Goal: Task Accomplishment & Management: Complete application form

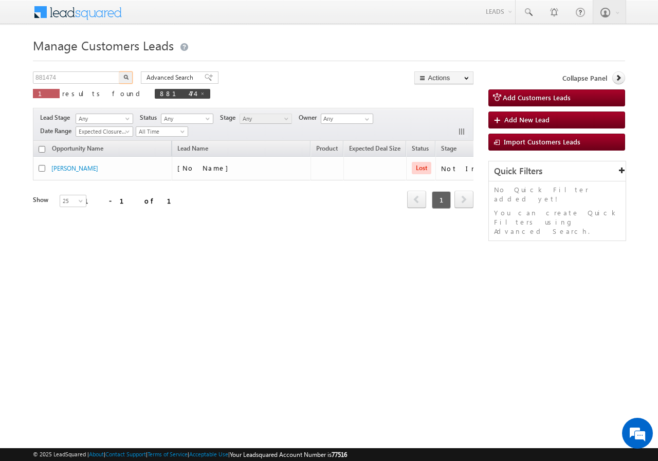
click at [83, 78] on input "881474" at bounding box center [77, 77] width 88 height 12
type input "901195"
click at [123, 76] on button "button" at bounding box center [125, 77] width 13 height 12
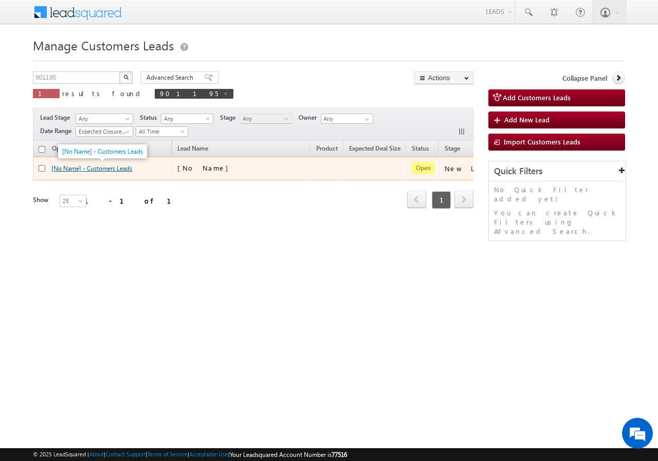
click at [88, 166] on link "[No Name] - Customers Leads" at bounding box center [91, 168] width 81 height 8
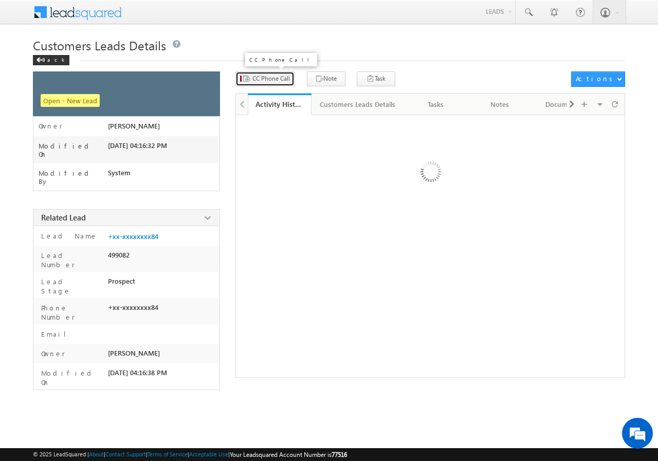
click at [273, 78] on span "CC Phone Call" at bounding box center [271, 78] width 38 height 9
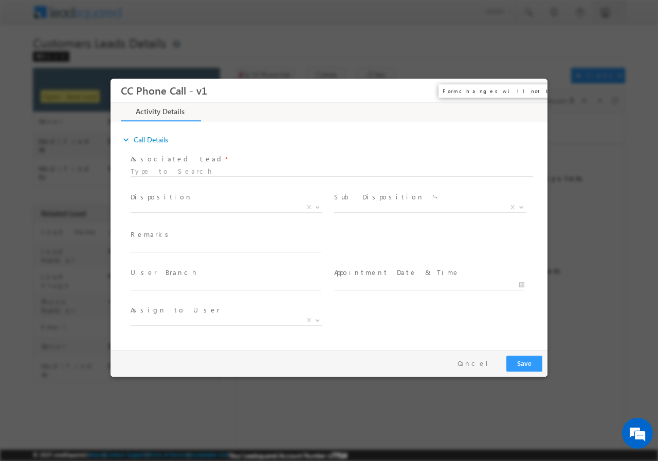
drag, startPoint x: 361, startPoint y: 214, endPoint x: 533, endPoint y: 87, distance: 213.9
click at [535, 87] on button "×" at bounding box center [531, 90] width 17 height 19
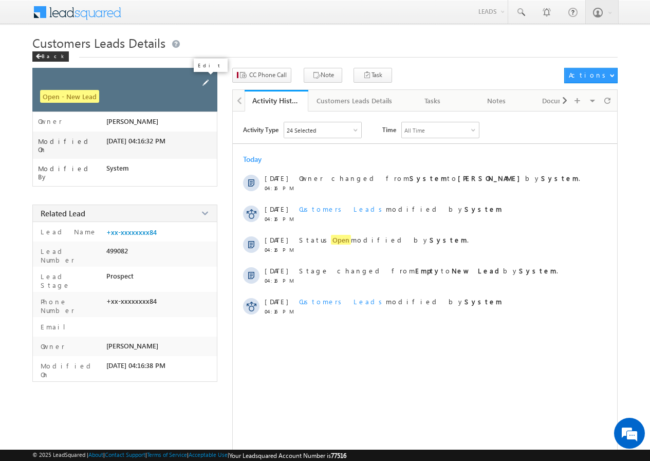
click at [205, 79] on span at bounding box center [205, 82] width 11 height 11
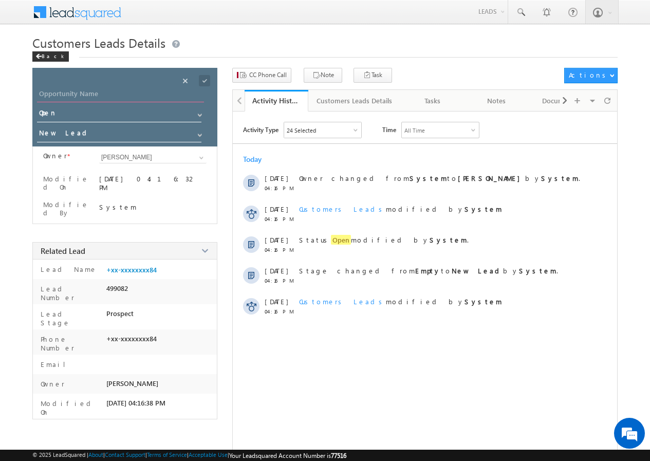
paste input "[PERSON_NAME]"
click at [124, 99] on input "Opportunity Name" at bounding box center [120, 95] width 167 height 14
type input "[PERSON_NAME]"
click at [207, 76] on span at bounding box center [204, 80] width 11 height 11
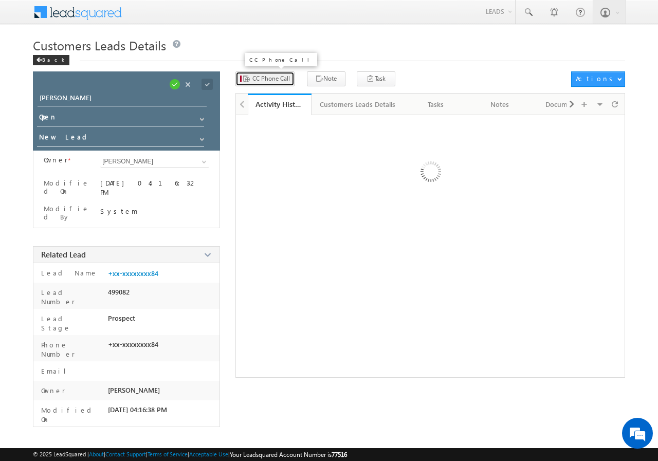
click at [268, 83] on button "CC Phone Call" at bounding box center [264, 78] width 59 height 15
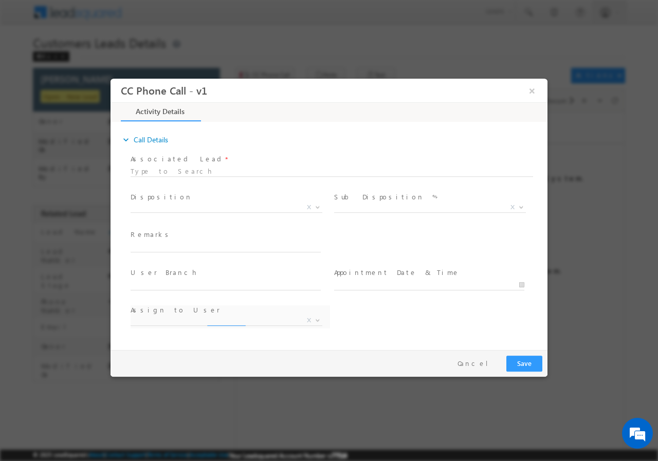
select select "Rose.Shyse+sgrl@leadsquared.com"
click at [187, 212] on span "Qualified Open Contacted Language Barrier Closed Lead Not Eligible X" at bounding box center [230, 209] width 199 height 12
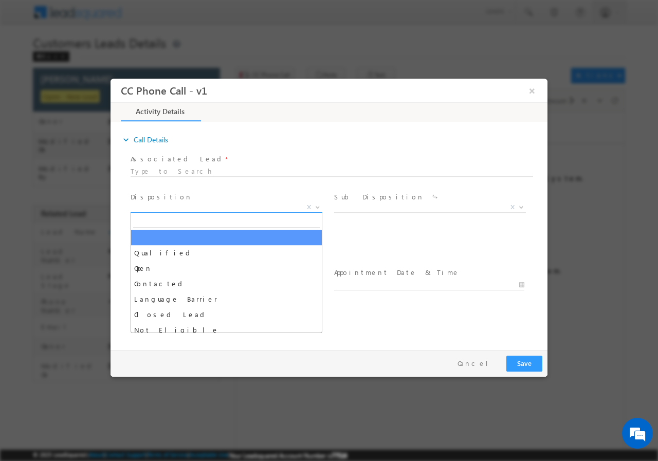
click at [180, 206] on span "X" at bounding box center [227, 207] width 192 height 10
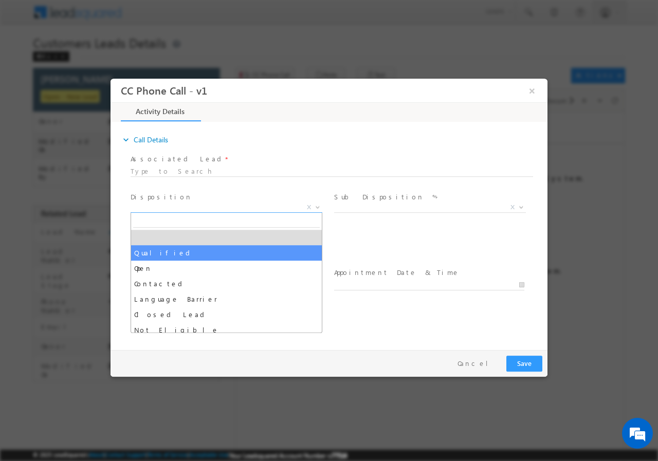
select select "Qualified"
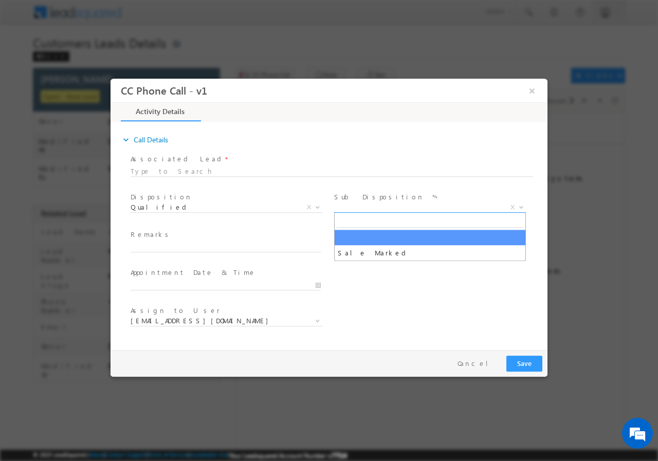
click at [367, 204] on span "X" at bounding box center [430, 207] width 192 height 10
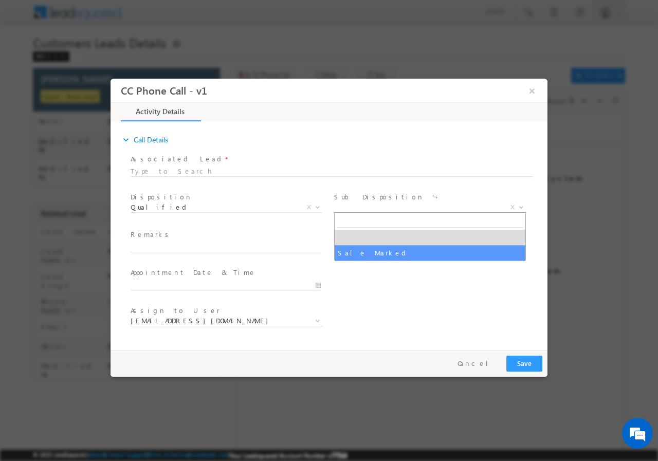
select select "Sale Marked"
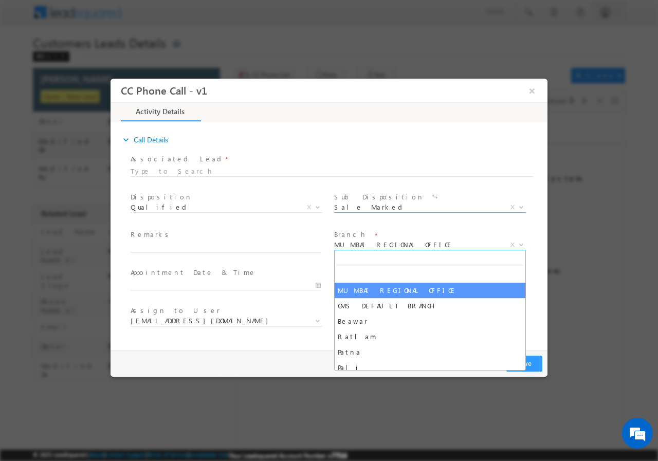
click at [368, 245] on span "MUMBAI REGIONAL OFFICE" at bounding box center [417, 244] width 167 height 9
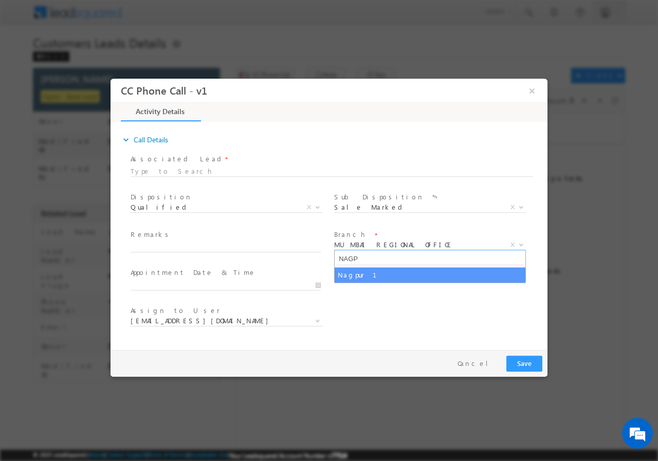
type input "NAGP"
select select "Nagpur 1"
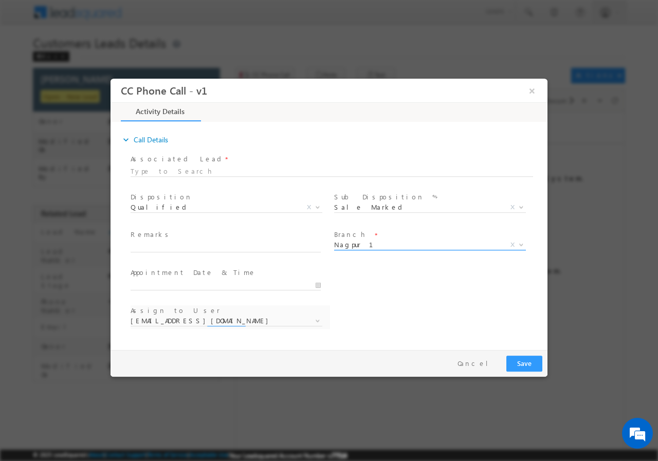
select select "anil.shewade@sgrlimited.in"
click at [315, 282] on input "09/18/2025 5:40 PM" at bounding box center [226, 285] width 190 height 10
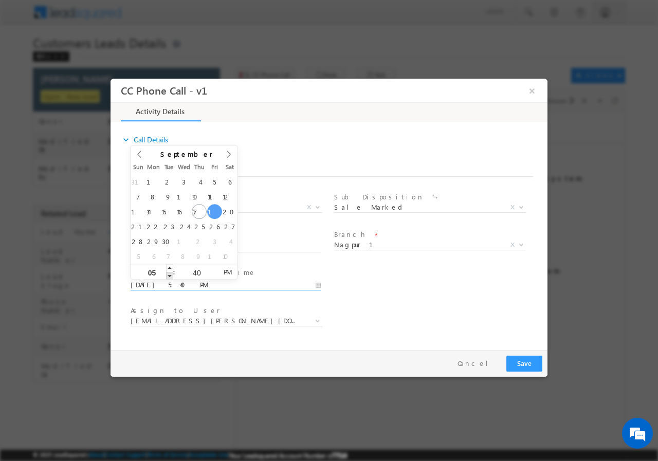
type input "09/19/2025 4:40 PM"
type input "04"
click at [171, 277] on span at bounding box center [169, 275] width 7 height 8
click at [193, 272] on input "40" at bounding box center [196, 272] width 43 height 7
click at [194, 272] on input "40" at bounding box center [196, 272] width 43 height 7
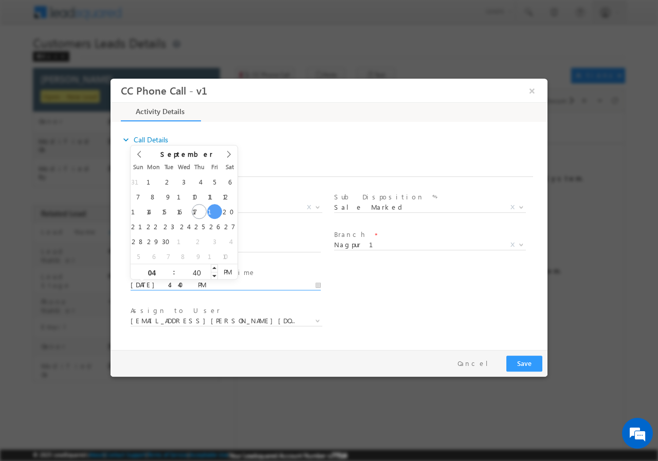
click at [194, 272] on input "40" at bounding box center [196, 272] width 43 height 7
type input "00"
type input "09/19/2025 4:00 PM"
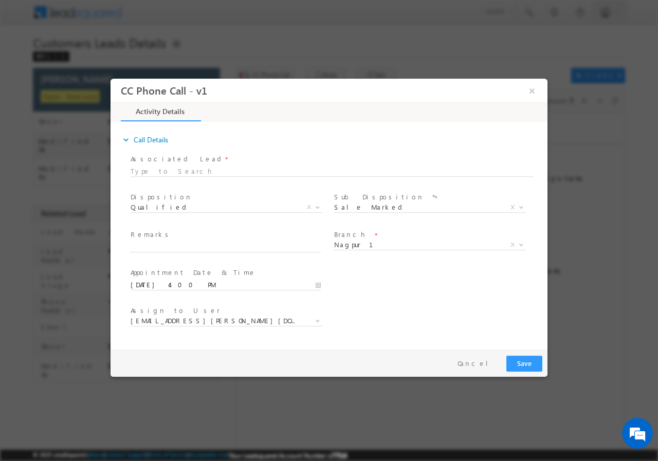
click at [413, 293] on div "User Branch * Appointment Date & Time * 09/19/2025 4:00 PM" at bounding box center [338, 284] width 419 height 38
click at [159, 245] on input "text" at bounding box center [226, 247] width 190 height 10
paste input "901195//Facebook//Pramod Ingale//8484016584//CONSTRUCTION// PV-45//LOAN REQ-30L…"
type input "901195//Facebook//Pramod Ingale//8484016584//CONSTRUCTION// PV-45//LOAN REQ-30L…"
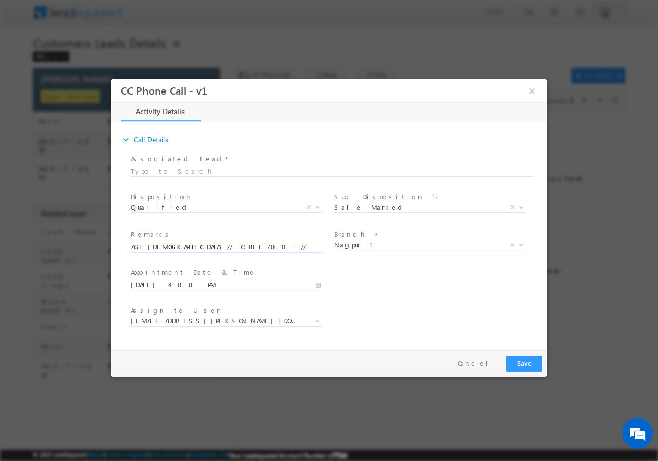
scroll to position [0, 0]
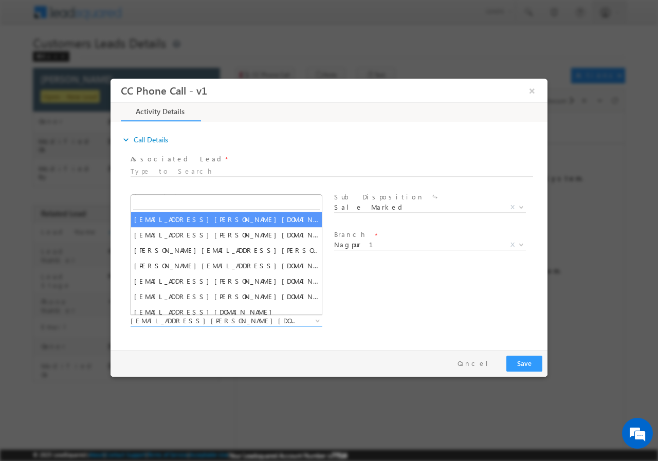
click at [301, 319] on span "anil.shewade@sgrlimited.in" at bounding box center [227, 321] width 192 height 10
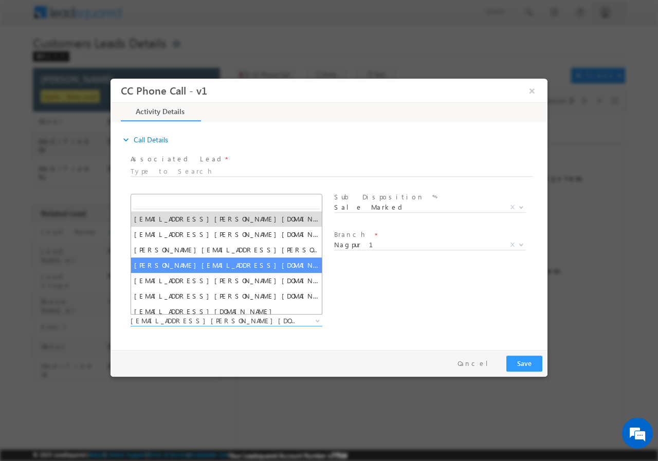
paste input "ashish.bhati@sgrlimited.in"
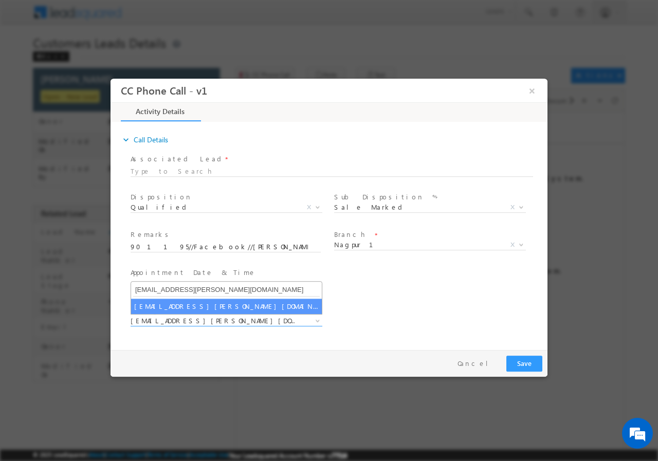
type input "ashish.bhati@sgrlimited.in"
select select "ashish.bhati@sgrlimited.in"
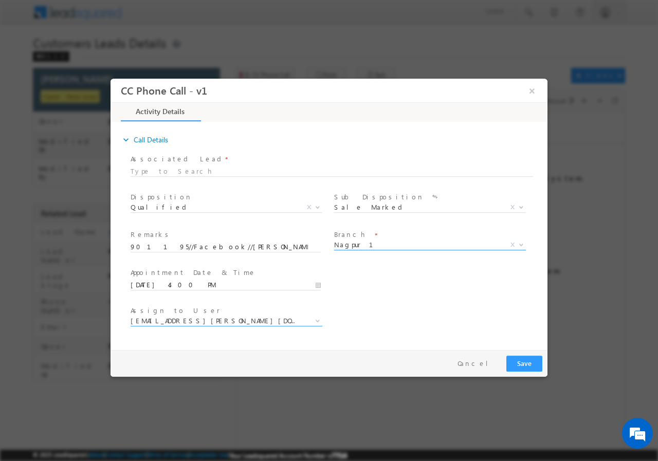
click at [376, 244] on span "Nagpur 1" at bounding box center [417, 244] width 167 height 9
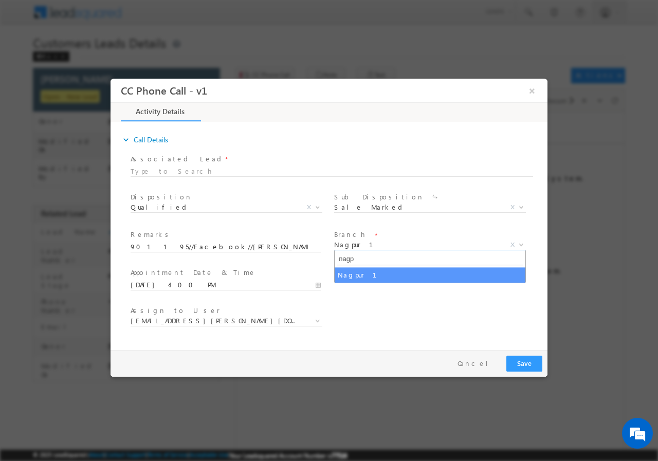
type input "nagp"
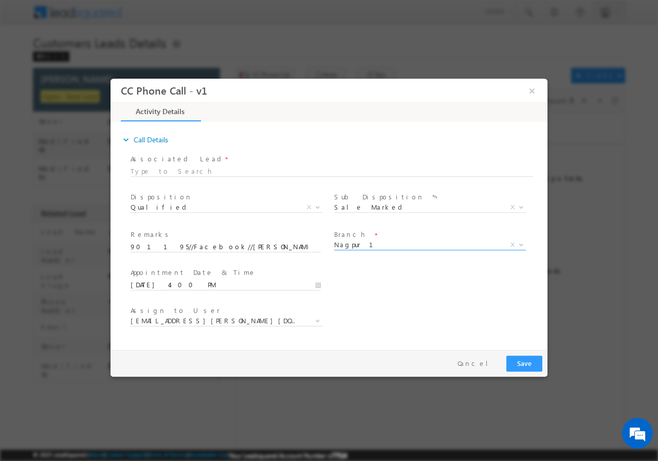
click at [370, 298] on div "User Branch * Appointment Date & Time * 09/19/2025 4:00 PM" at bounding box center [338, 284] width 419 height 38
click at [527, 361] on button "Save" at bounding box center [524, 363] width 36 height 16
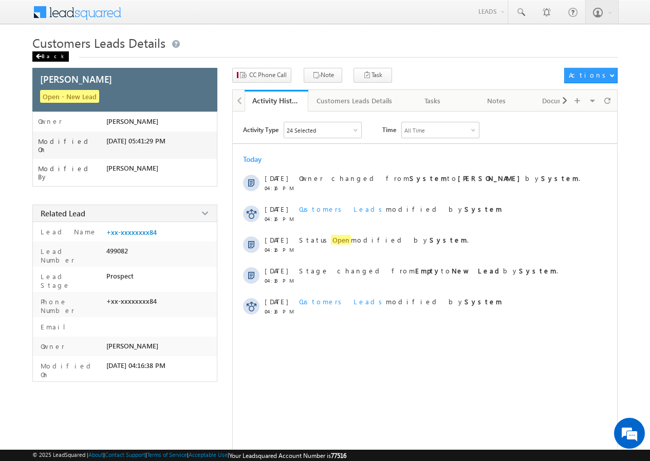
click at [50, 57] on div "Back" at bounding box center [50, 56] width 36 height 10
